Goal: Task Accomplishment & Management: Manage account settings

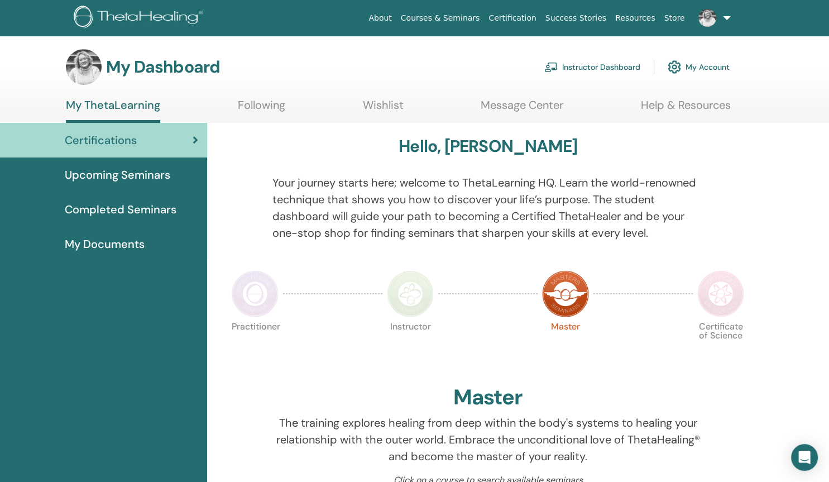
click at [588, 66] on link "Instructor Dashboard" at bounding box center [592, 67] width 96 height 25
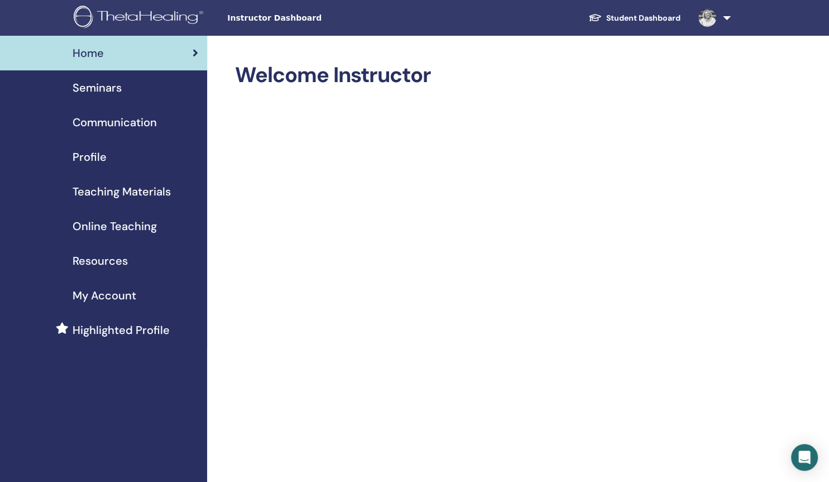
click at [101, 88] on span "Seminars" at bounding box center [97, 87] width 49 height 17
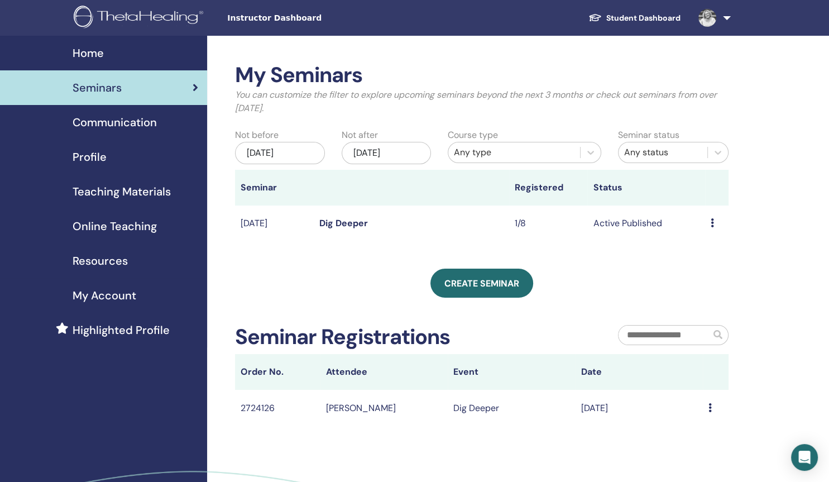
click at [711, 224] on icon at bounding box center [712, 222] width 3 height 9
click at [692, 269] on link "Attendees" at bounding box center [705, 267] width 42 height 12
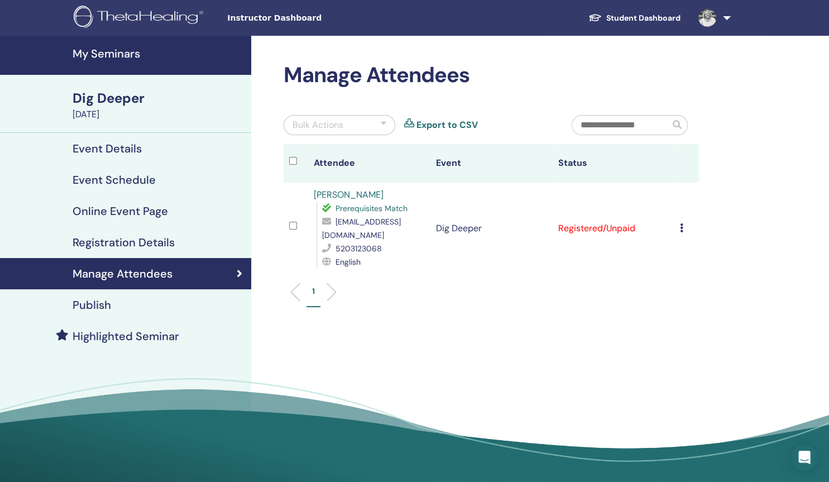
click at [683, 223] on icon at bounding box center [681, 227] width 3 height 9
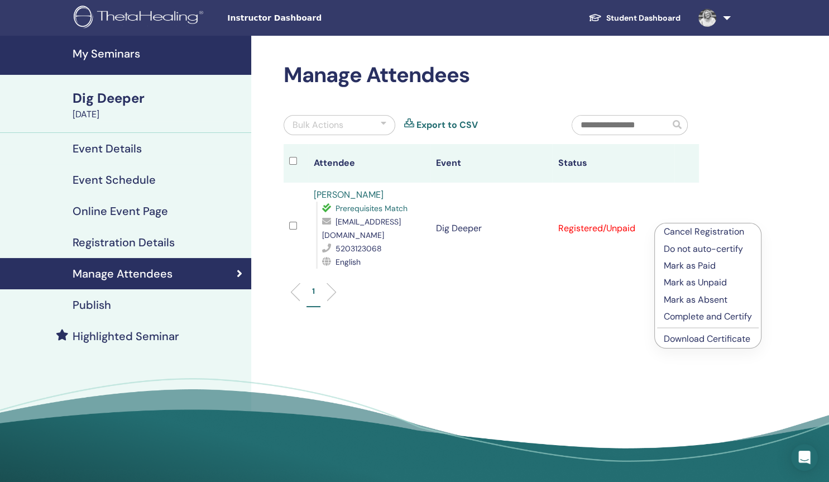
click at [710, 229] on p "Cancel Registration" at bounding box center [708, 231] width 88 height 13
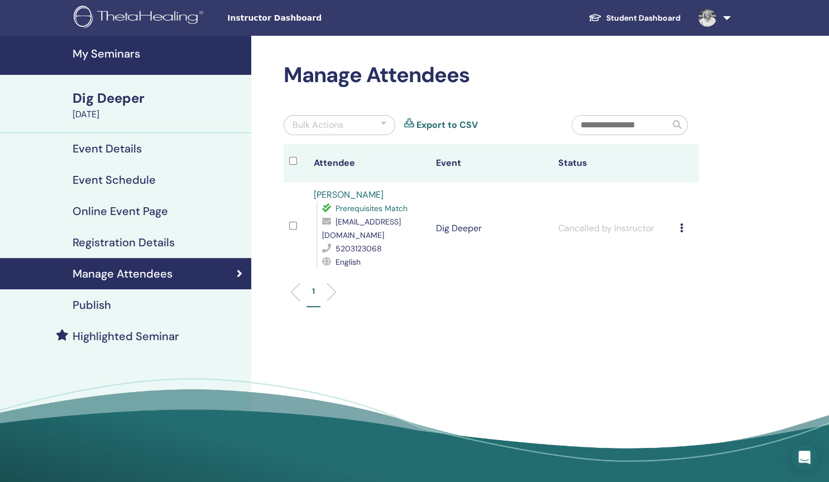
click at [135, 156] on link "Event Details" at bounding box center [125, 148] width 251 height 31
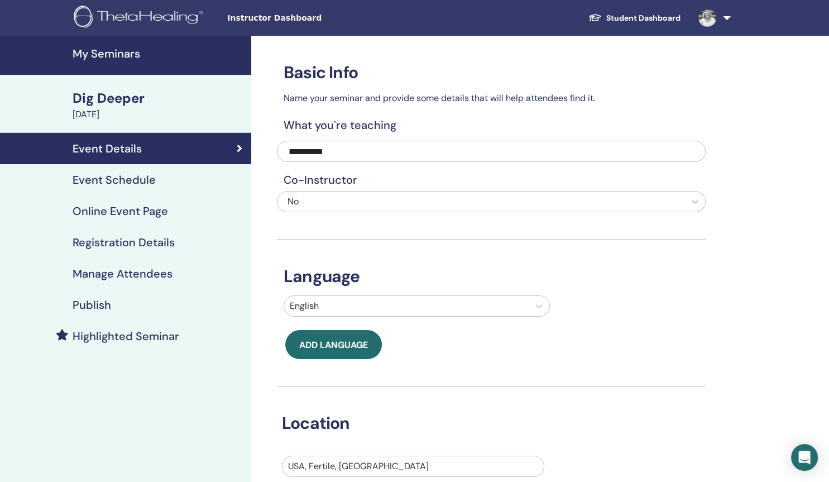
click at [123, 182] on h4 "Event Schedule" at bounding box center [114, 179] width 83 height 13
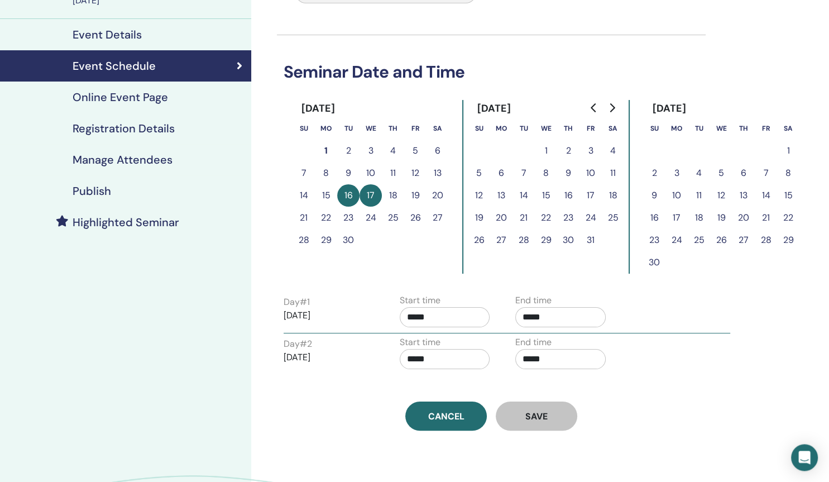
scroll to position [117, 0]
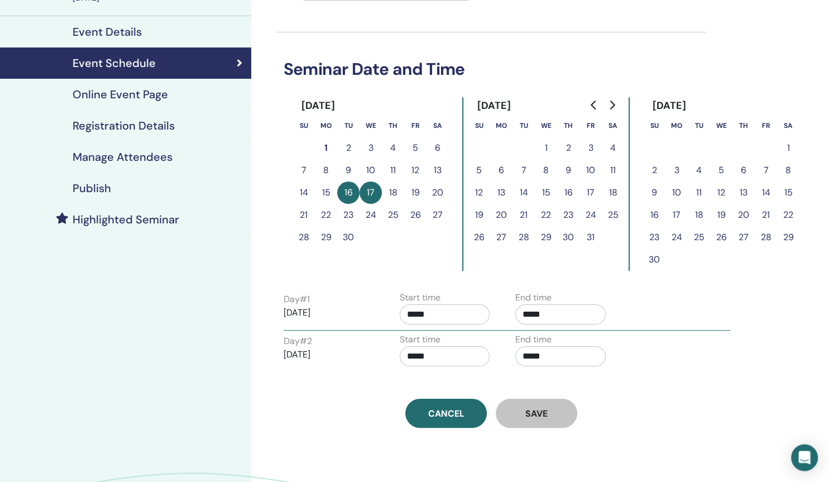
click at [129, 30] on h4 "Event Details" at bounding box center [107, 31] width 69 height 13
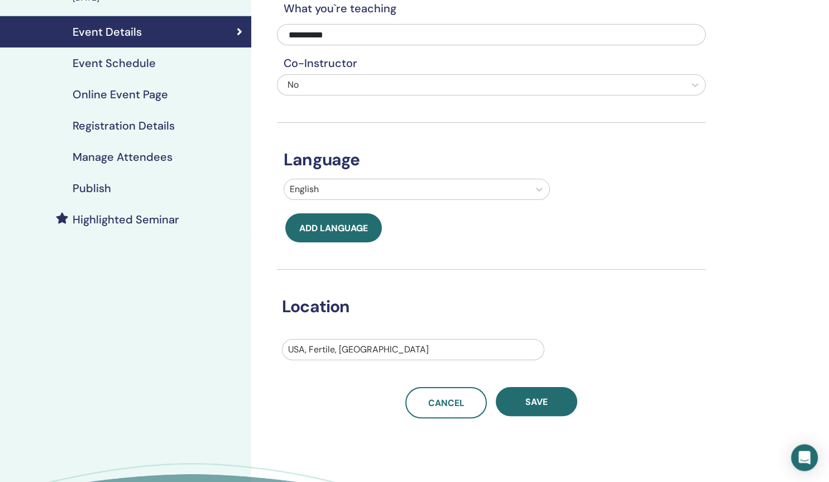
click at [109, 58] on h4 "Event Schedule" at bounding box center [114, 62] width 83 height 13
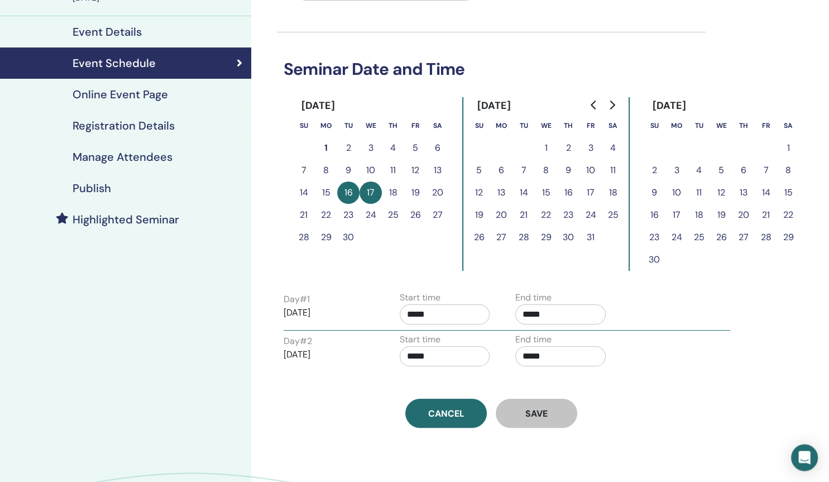
click at [165, 94] on h4 "Online Event Page" at bounding box center [120, 94] width 95 height 13
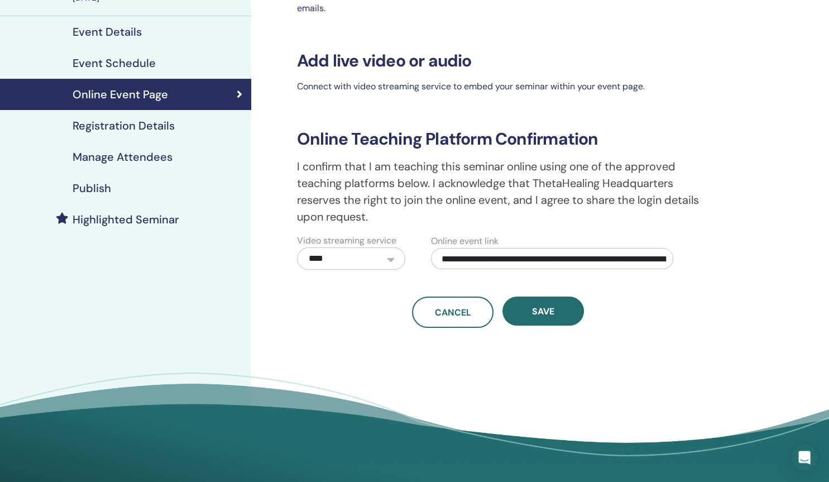
click at [157, 122] on h4 "Registration Details" at bounding box center [124, 125] width 102 height 13
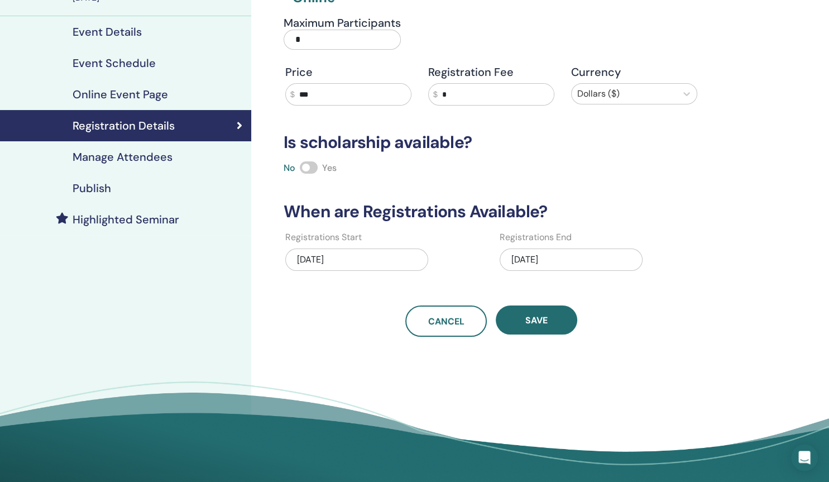
click at [112, 28] on h4 "Event Details" at bounding box center [107, 31] width 69 height 13
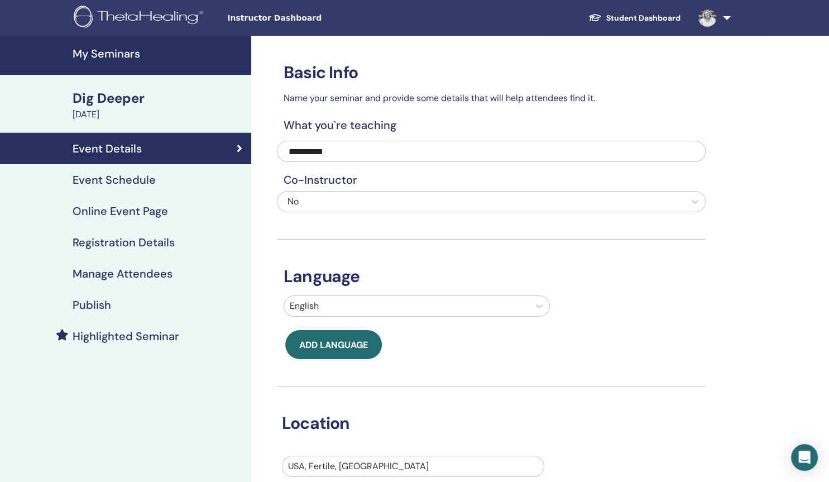
click at [102, 116] on div "[DATE]" at bounding box center [159, 114] width 172 height 13
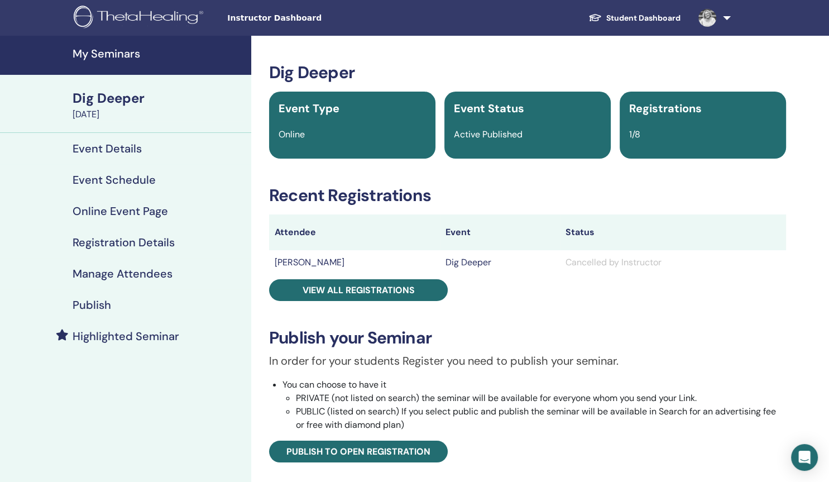
click at [512, 132] on span "Active Published" at bounding box center [488, 134] width 69 height 12
drag, startPoint x: 822, startPoint y: 175, endPoint x: 818, endPoint y: 227, distance: 51.5
click at [818, 227] on div "My Seminars Dig Deeper September 16, 2025 Event Details Event Schedule Online E…" at bounding box center [414, 442] width 829 height 813
drag, startPoint x: 825, startPoint y: 239, endPoint x: 826, endPoint y: 252, distance: 12.9
click at [826, 252] on html "Instructor Dashboard Student Dashboard HO Heather Olstad My ThetaLearning My Th…" at bounding box center [414, 241] width 829 height 482
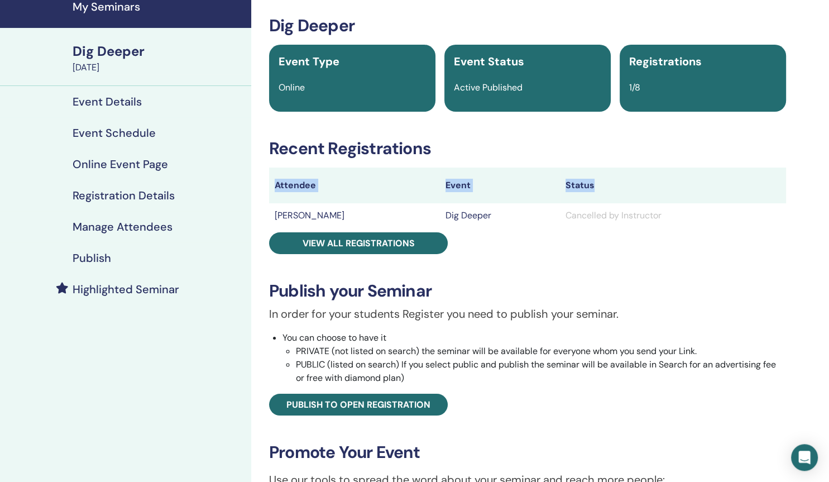
scroll to position [46, 0]
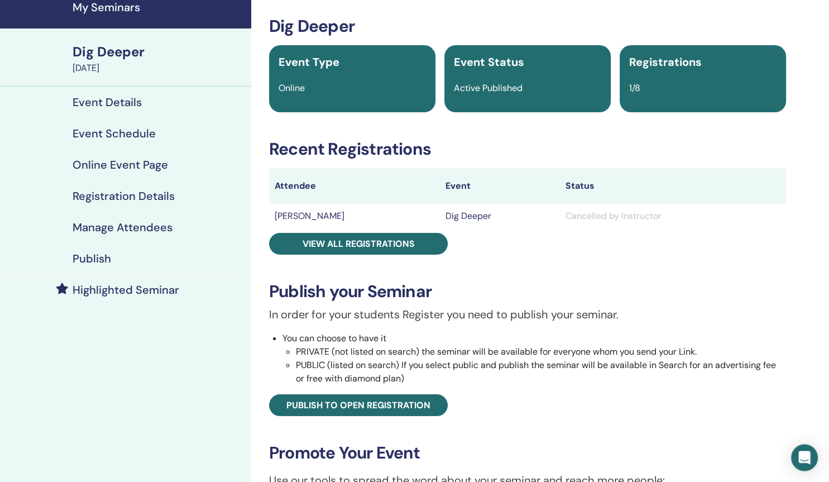
click at [728, 162] on div "Dig Deeper Event Type Online Event Status Active Published Registrations 1/8 Re…" at bounding box center [527, 331] width 539 height 630
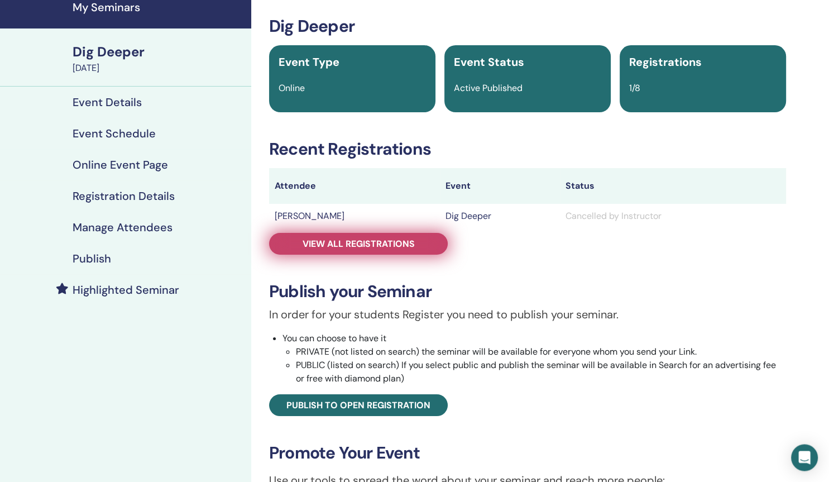
click at [392, 245] on span "View all registrations" at bounding box center [359, 244] width 112 height 12
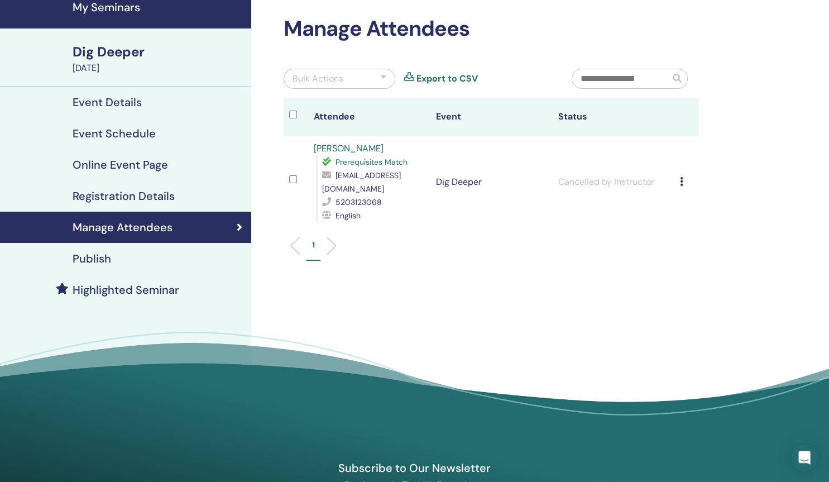
click at [683, 173] on td "Cancel Registration Do not auto-certify Mark as Paid Mark as Unpaid Mark as Abs…" at bounding box center [686, 182] width 25 height 92
click at [683, 176] on td "Cancel Registration Do not auto-certify Mark as Paid Mark as Unpaid Mark as Abs…" at bounding box center [686, 182] width 25 height 92
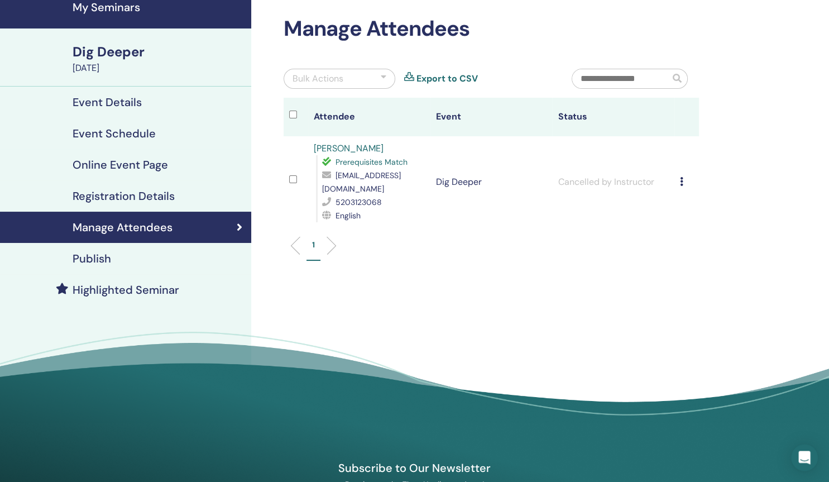
click at [683, 176] on td "Cancel Registration Do not auto-certify Mark as Paid Mark as Unpaid Mark as Abs…" at bounding box center [686, 182] width 25 height 92
click at [683, 178] on icon at bounding box center [681, 181] width 3 height 9
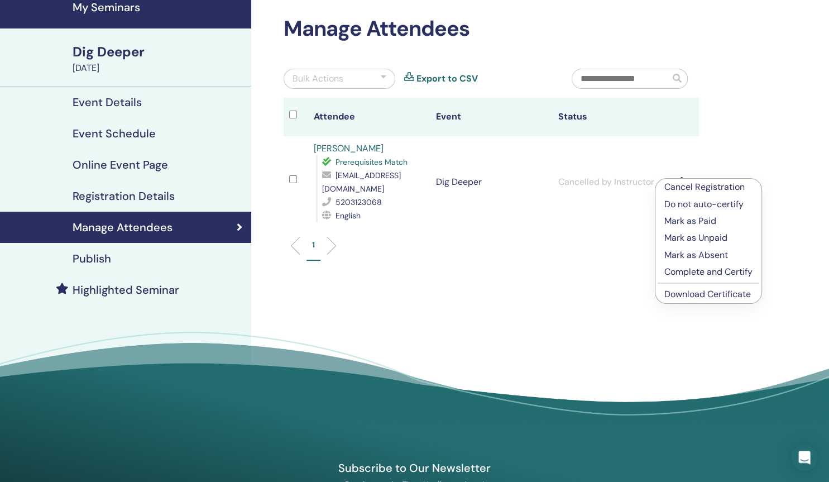
click at [673, 187] on p "Cancel Registration" at bounding box center [708, 186] width 88 height 13
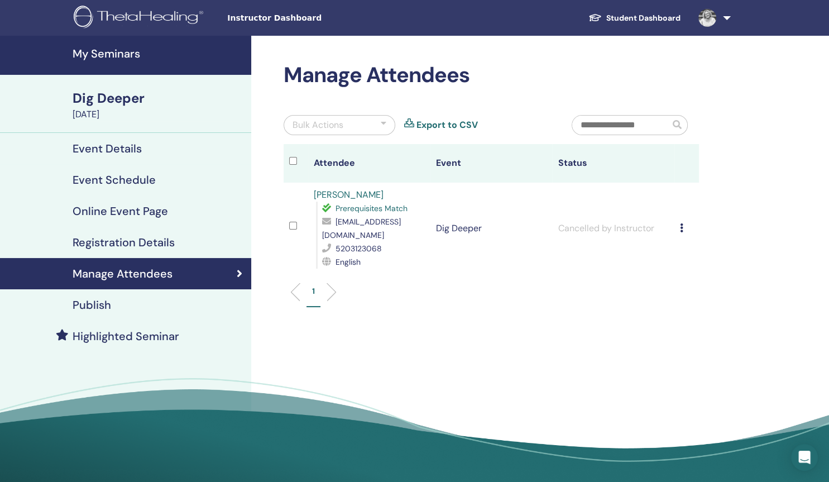
click at [173, 302] on div "Publish" at bounding box center [125, 304] width 233 height 13
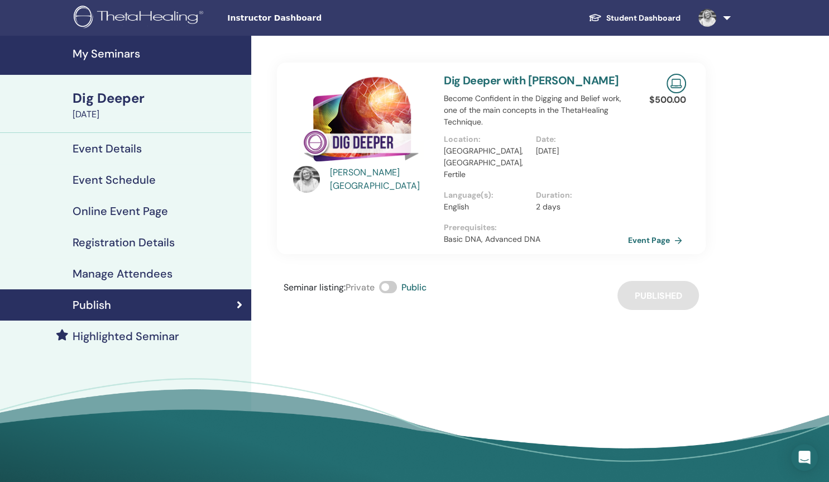
click at [392, 281] on span at bounding box center [388, 287] width 18 height 12
click at [131, 152] on h4 "Event Details" at bounding box center [107, 148] width 69 height 13
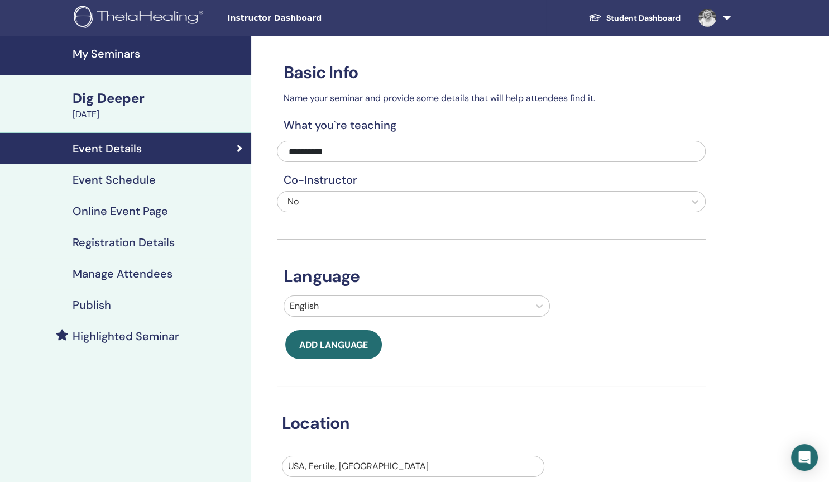
click at [133, 181] on h4 "Event Schedule" at bounding box center [114, 179] width 83 height 13
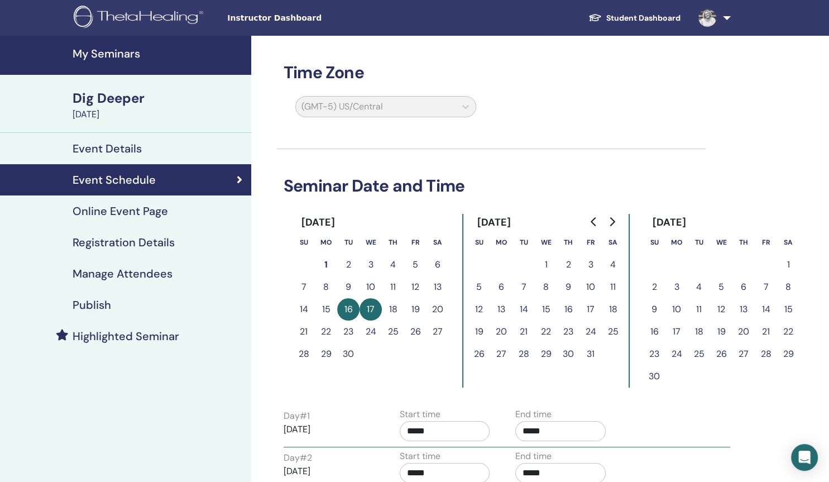
click at [128, 213] on h4 "Online Event Page" at bounding box center [120, 210] width 95 height 13
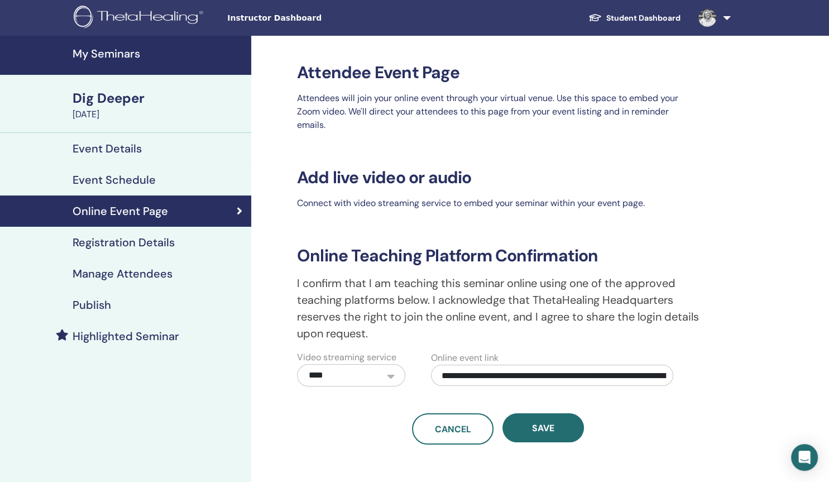
click at [126, 245] on h4 "Registration Details" at bounding box center [124, 242] width 102 height 13
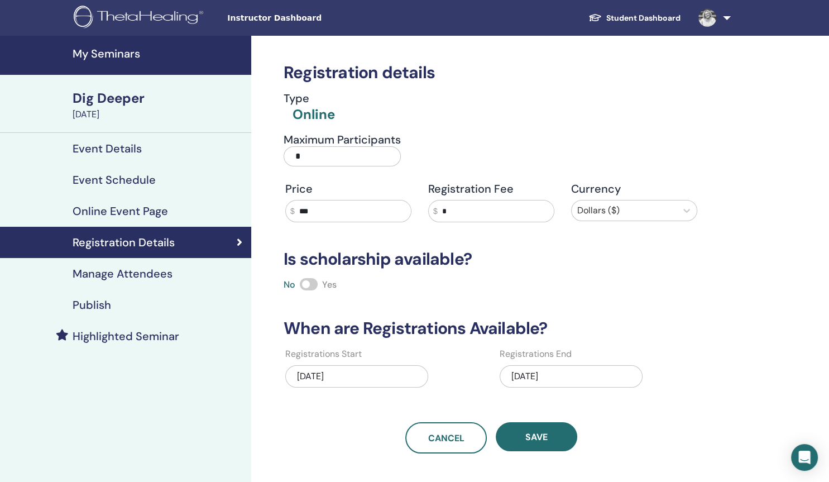
click at [154, 278] on h4 "Manage Attendees" at bounding box center [123, 273] width 100 height 13
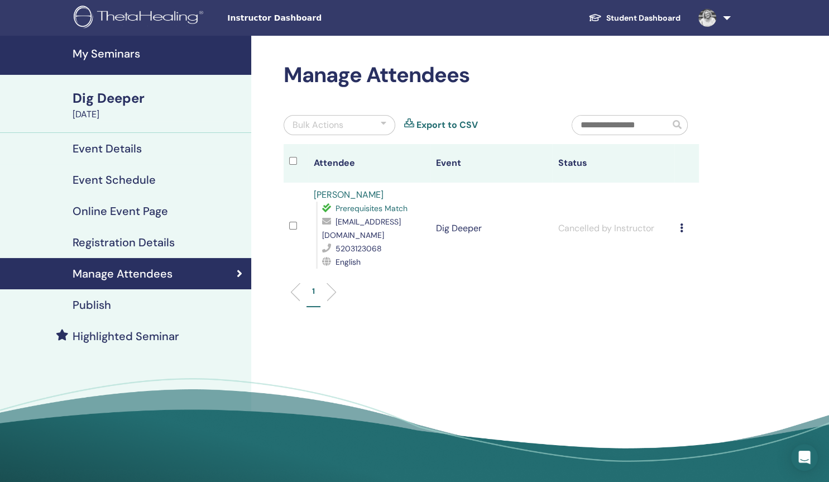
click at [687, 224] on div "Cancel Registration Do not auto-certify Mark as Paid Mark as Unpaid Mark as Abs…" at bounding box center [686, 228] width 13 height 13
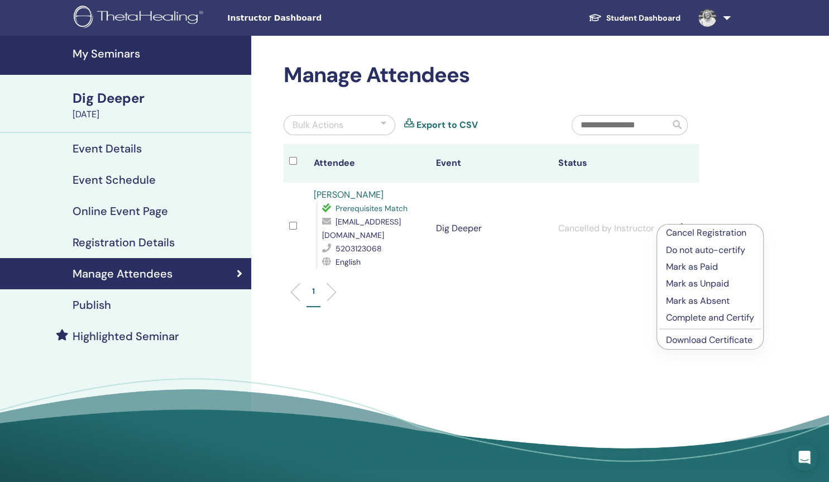
click at [680, 284] on p "Mark as Unpaid" at bounding box center [710, 283] width 88 height 13
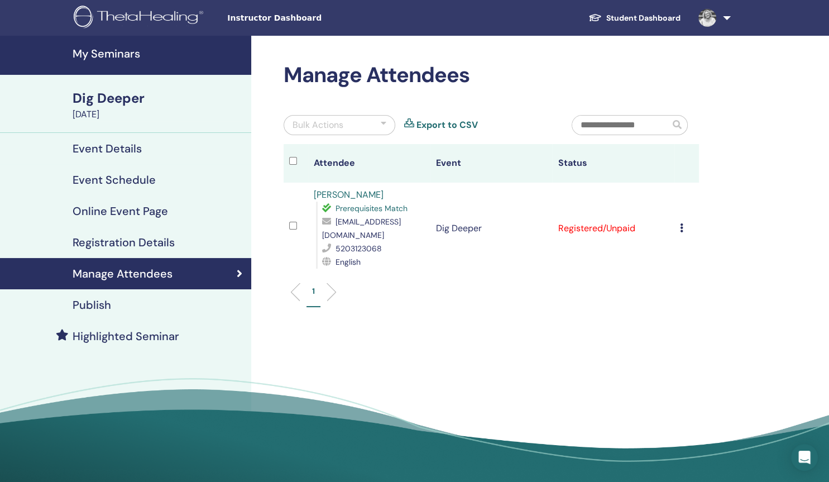
click at [119, 241] on h4 "Registration Details" at bounding box center [124, 242] width 102 height 13
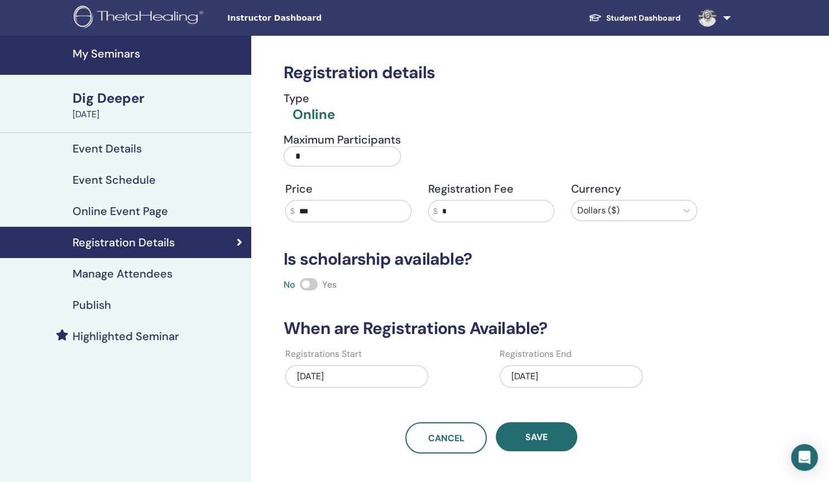
click at [142, 151] on div "Event Details" at bounding box center [125, 148] width 233 height 13
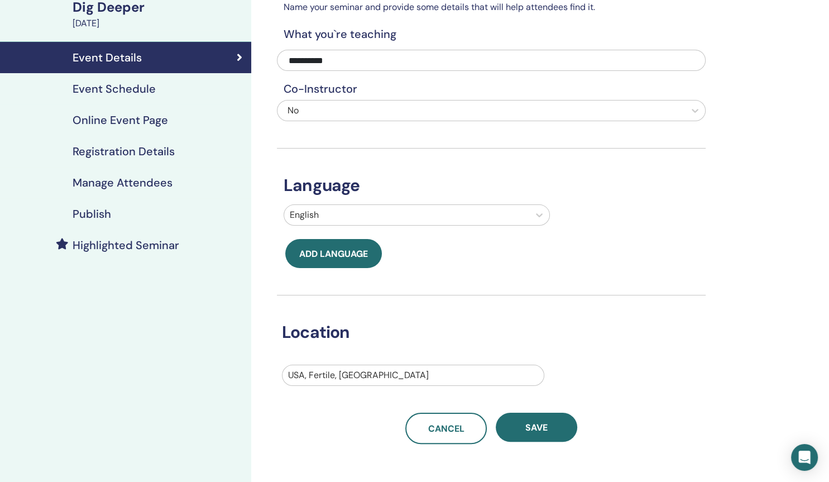
scroll to position [89, 0]
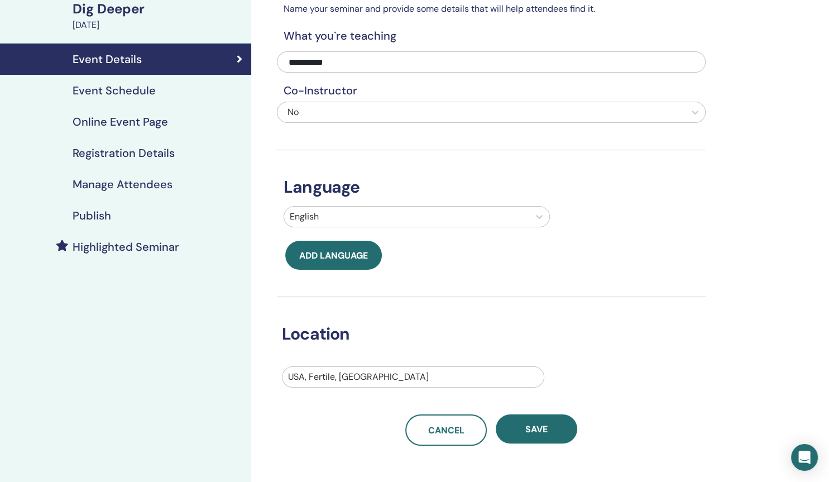
click at [151, 92] on h4 "Event Schedule" at bounding box center [114, 90] width 83 height 13
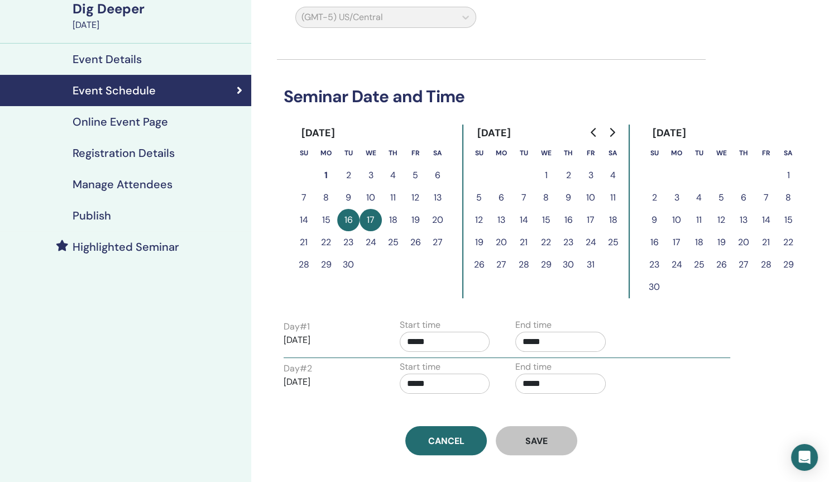
click at [149, 127] on h4 "Online Event Page" at bounding box center [120, 121] width 95 height 13
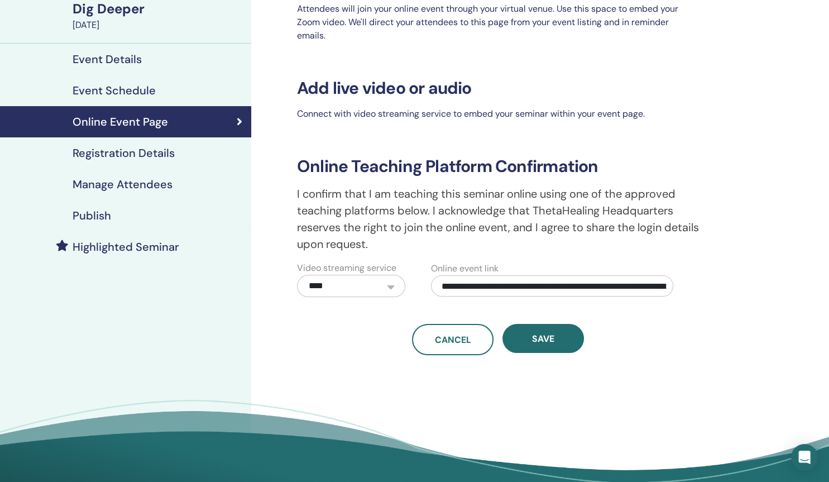
click at [133, 156] on h4 "Registration Details" at bounding box center [124, 152] width 102 height 13
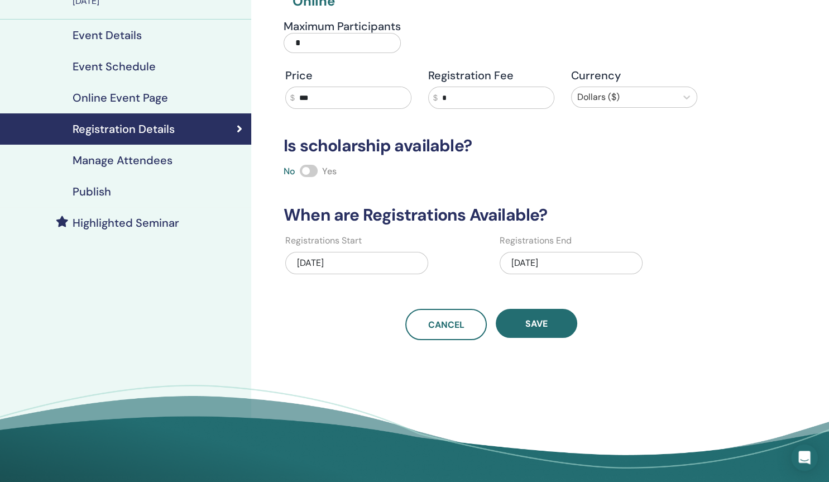
scroll to position [123, 0]
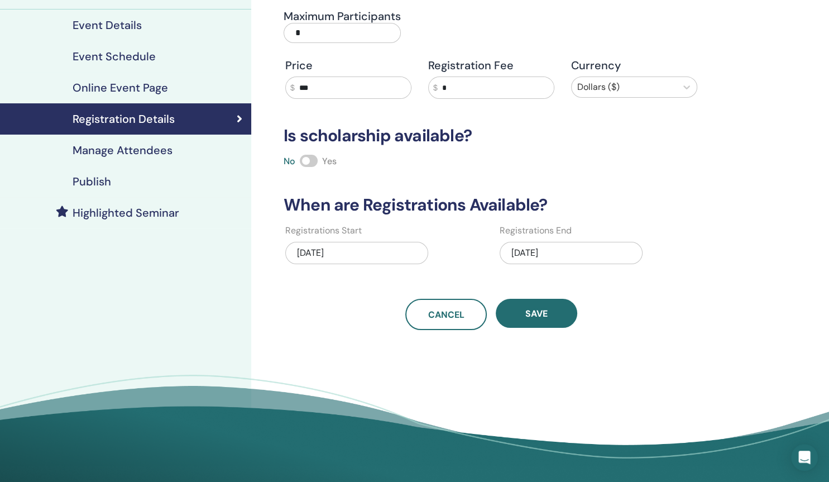
click at [112, 151] on h4 "Manage Attendees" at bounding box center [123, 149] width 100 height 13
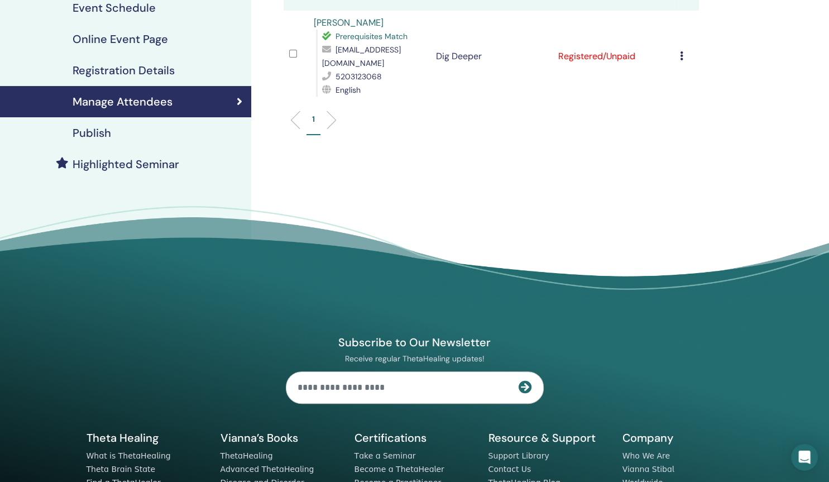
scroll to position [171, 0]
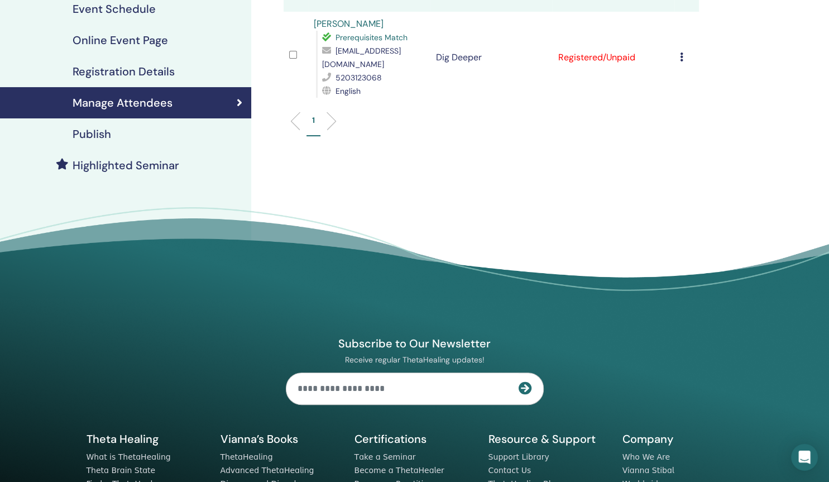
click at [106, 132] on h4 "Publish" at bounding box center [92, 133] width 39 height 13
